Goal: Task Accomplishment & Management: Manage account settings

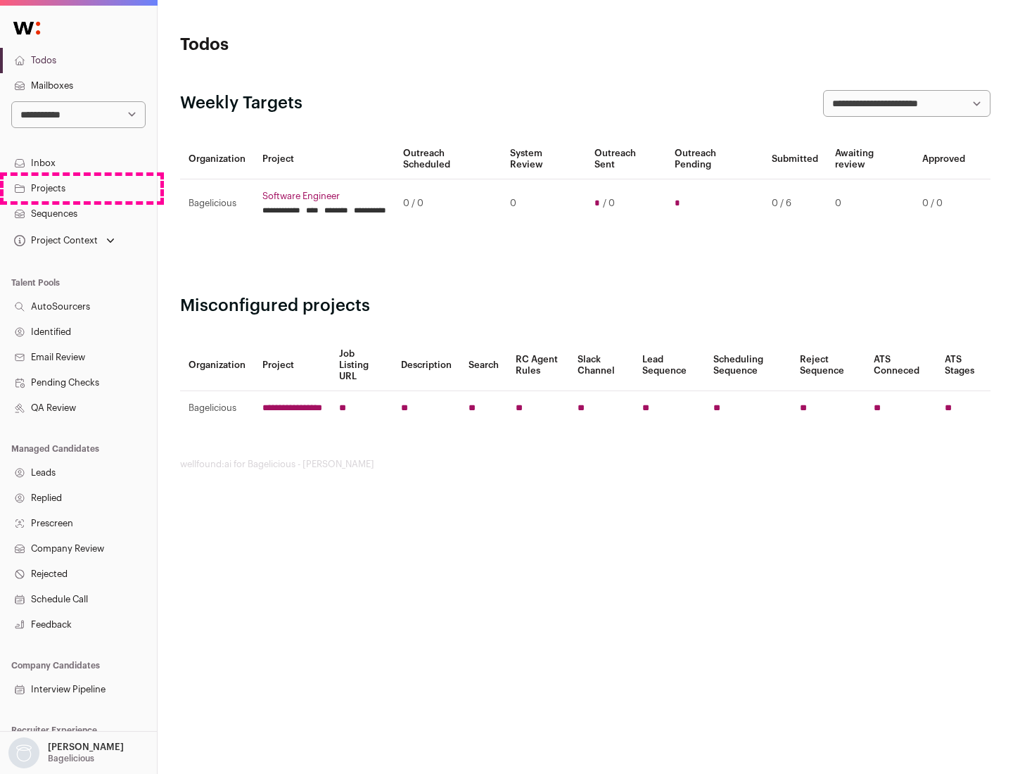
click at [78, 188] on link "Projects" at bounding box center [78, 188] width 157 height 25
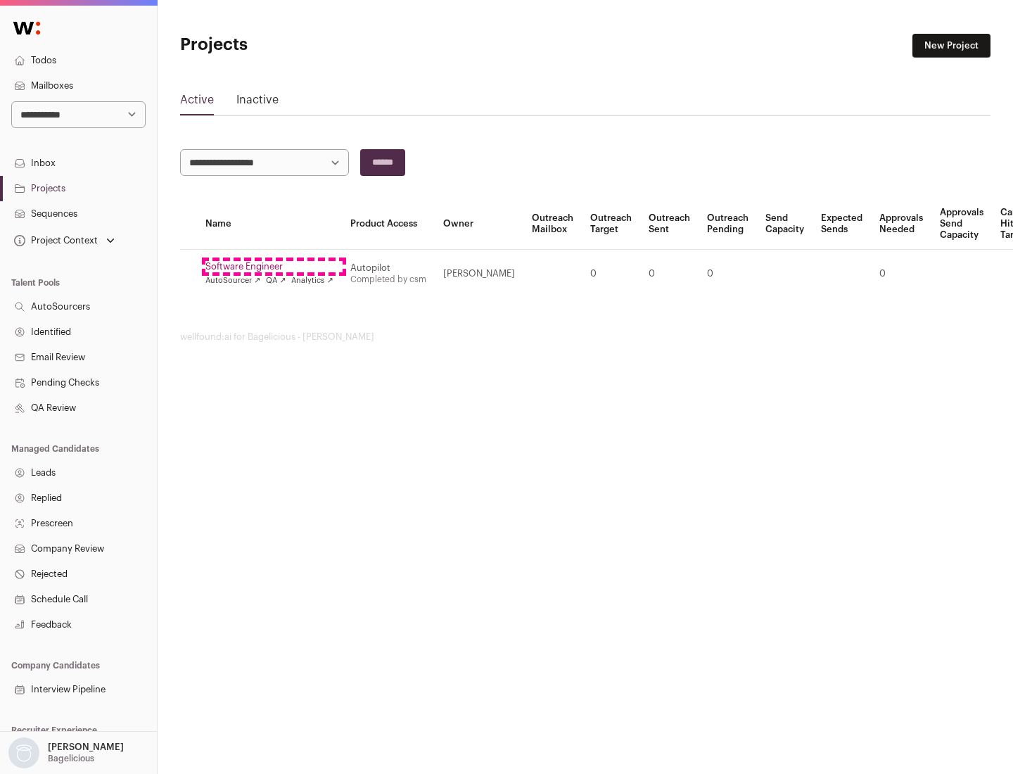
click at [274, 267] on link "Software Engineer" at bounding box center [269, 266] width 128 height 11
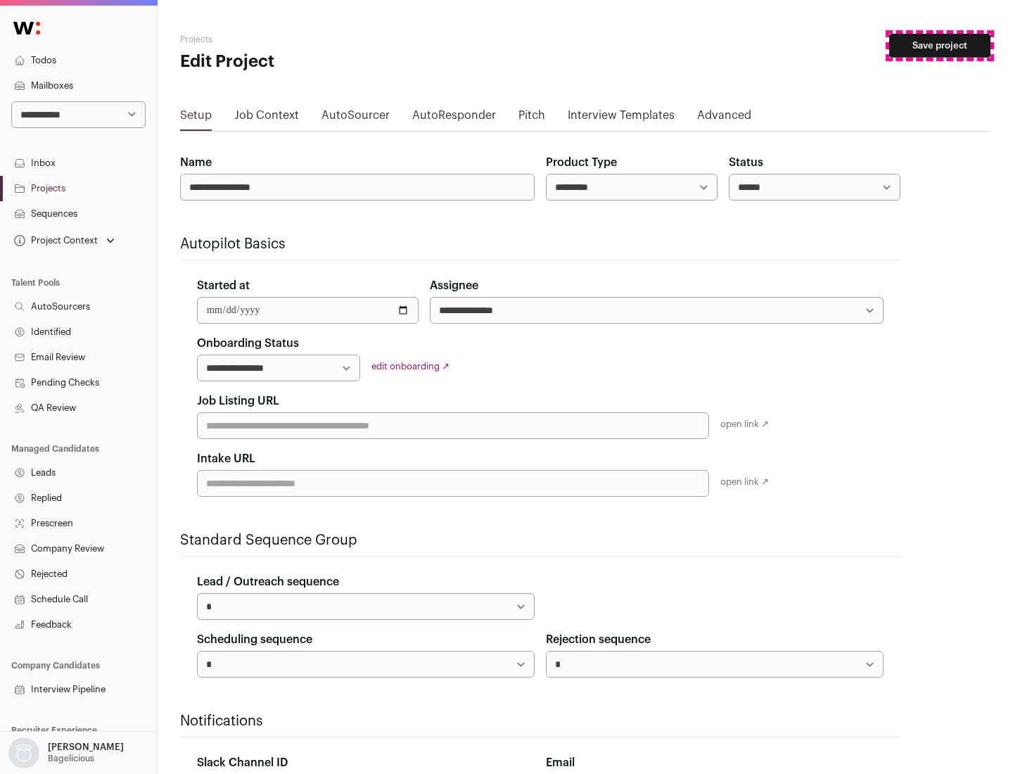
click at [939, 46] on button "Save project" at bounding box center [939, 46] width 101 height 24
